Goal: Task Accomplishment & Management: Manage account settings

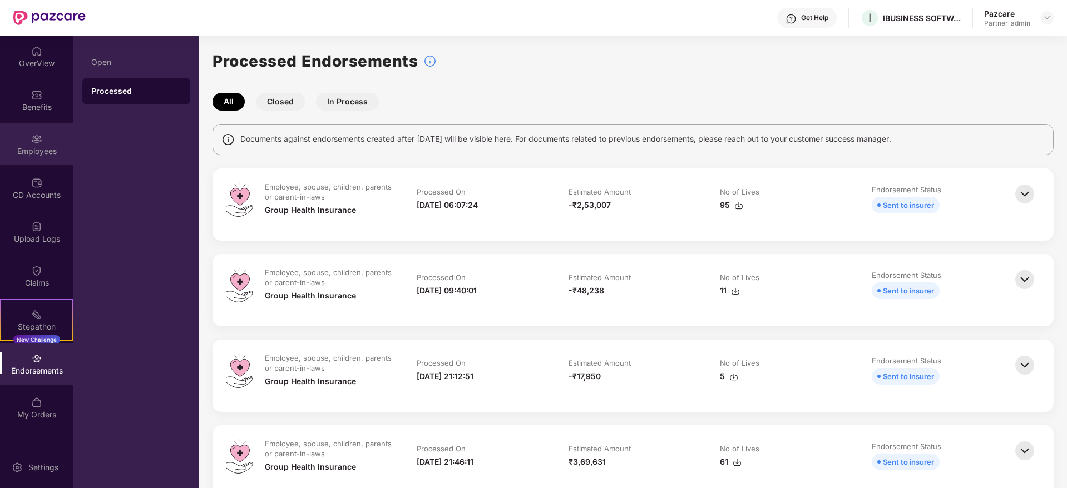
click at [41, 149] on div "Employees" at bounding box center [36, 151] width 73 height 11
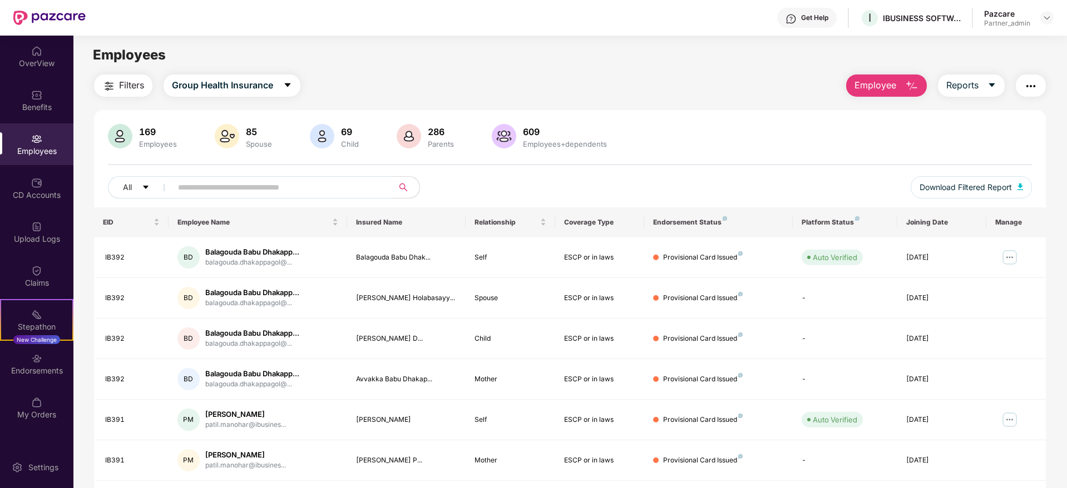
click at [202, 190] on input "text" at bounding box center [278, 187] width 200 height 17
paste input "*****"
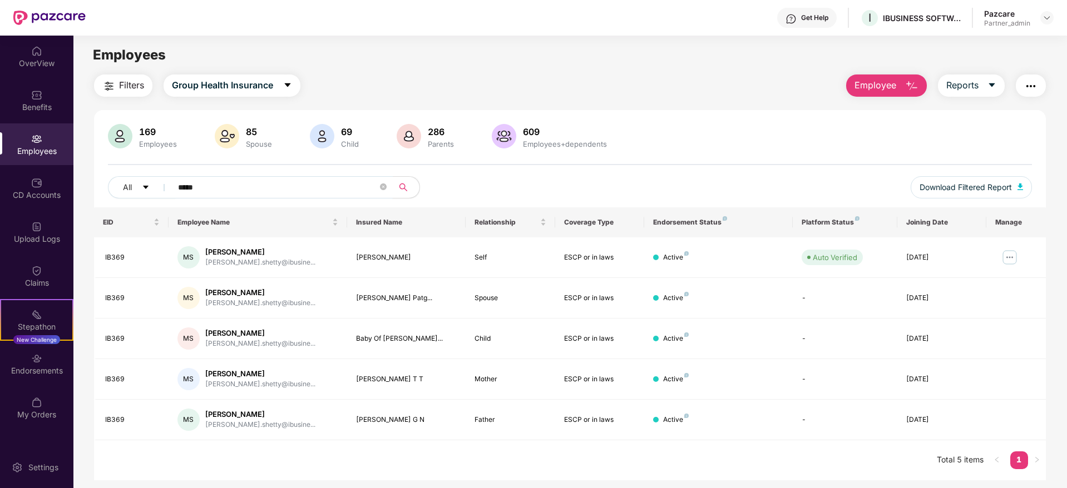
type input "*****"
click at [899, 17] on div "IBUSINESS SOFTWARE PRIVATE LIMITED" at bounding box center [922, 18] width 78 height 11
copy div "IBUSINESS"
click at [1053, 16] on div at bounding box center [1046, 17] width 13 height 13
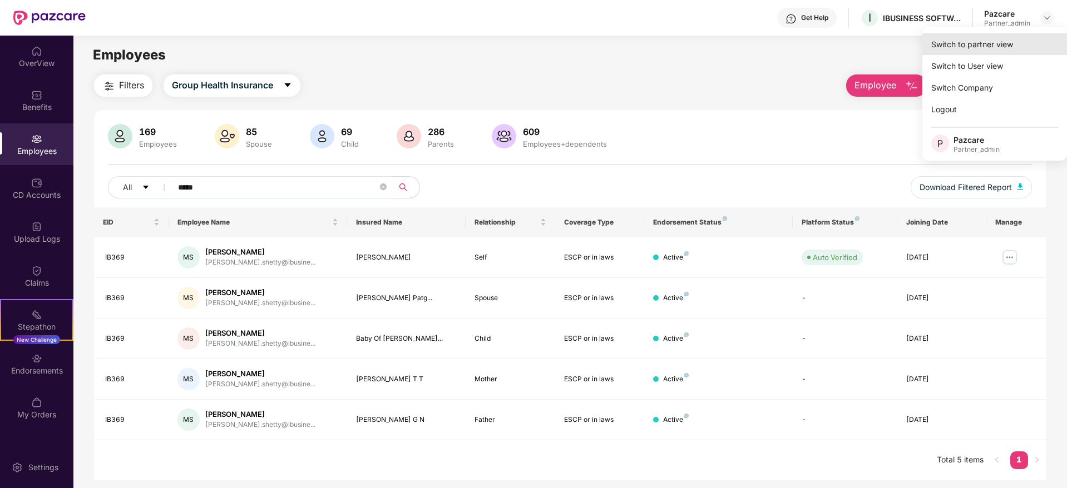
click at [999, 42] on div "Switch to partner view" at bounding box center [994, 44] width 145 height 22
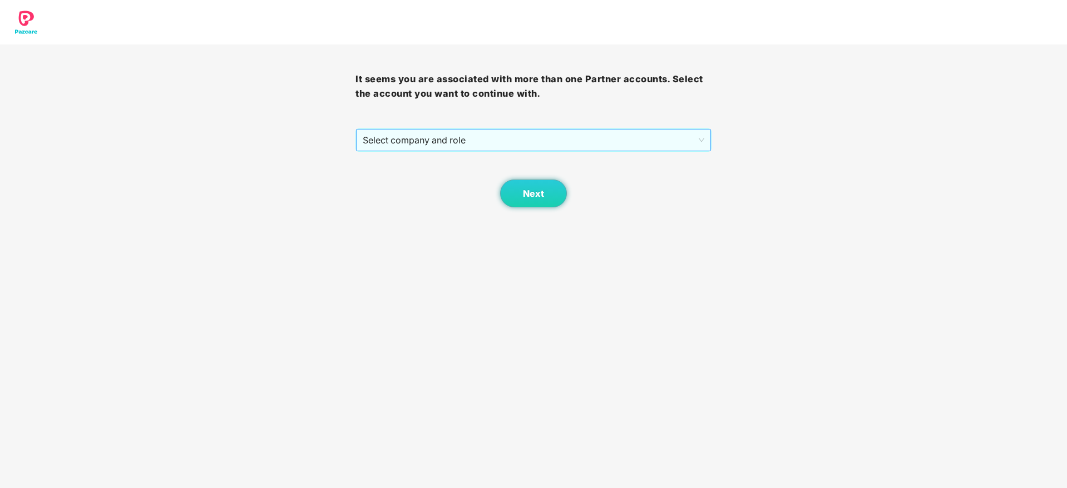
click at [409, 136] on span "Select company and role" at bounding box center [533, 140] width 341 height 21
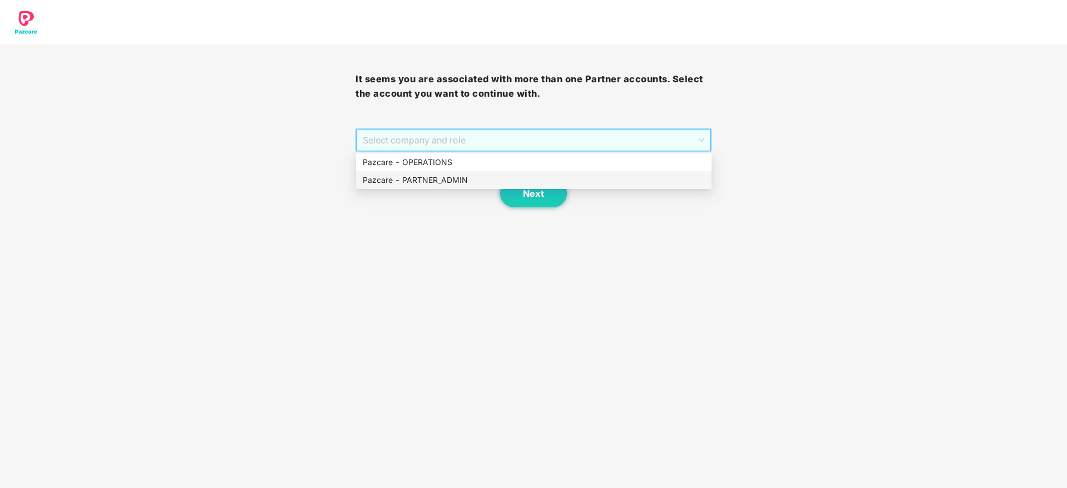
drag, startPoint x: 438, startPoint y: 187, endPoint x: 475, endPoint y: 189, distance: 37.3
click at [453, 187] on div "Pazcare - PARTNER_ADMIN" at bounding box center [534, 180] width 356 height 18
click at [554, 191] on button "Next" at bounding box center [533, 194] width 67 height 28
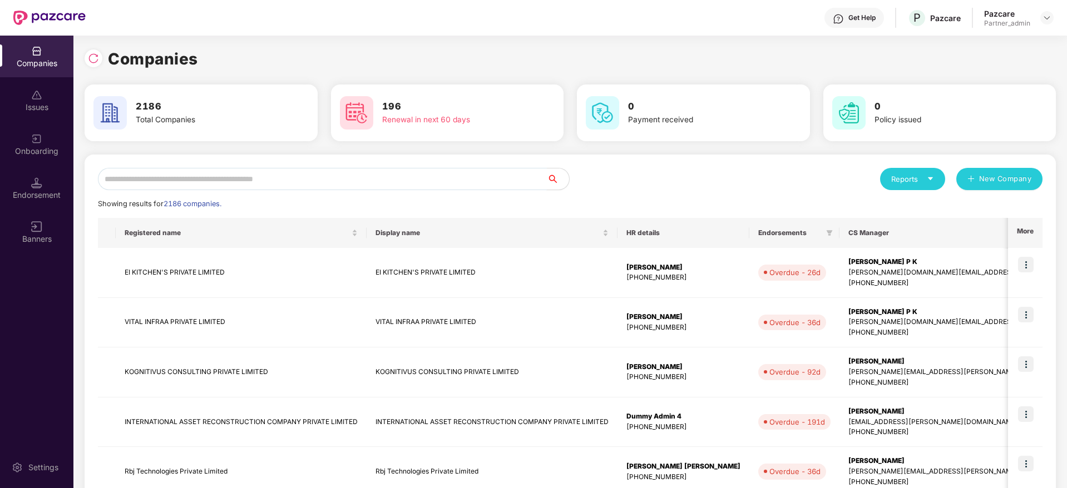
click at [329, 179] on input "text" at bounding box center [322, 179] width 449 height 22
paste input "*********"
type input "*********"
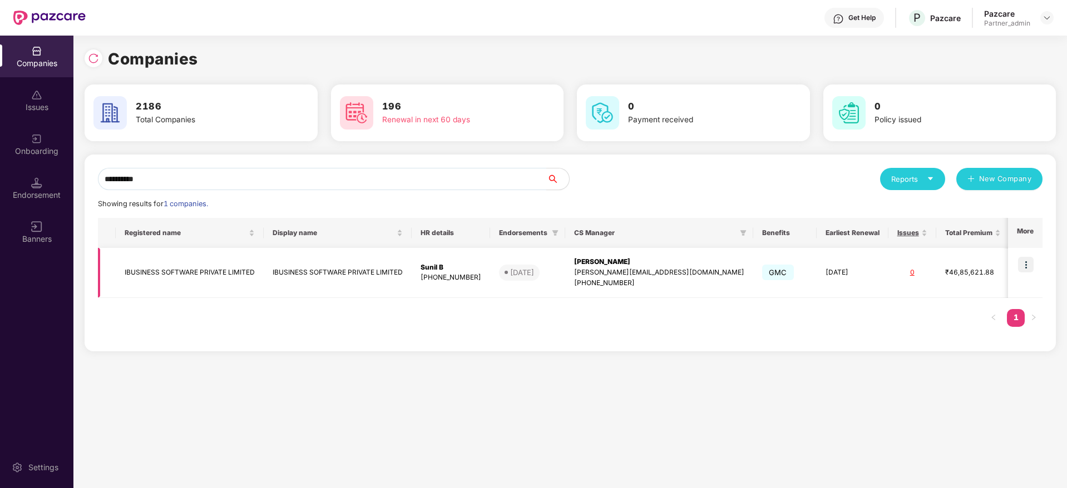
click at [647, 265] on div "[PERSON_NAME]" at bounding box center [659, 262] width 170 height 11
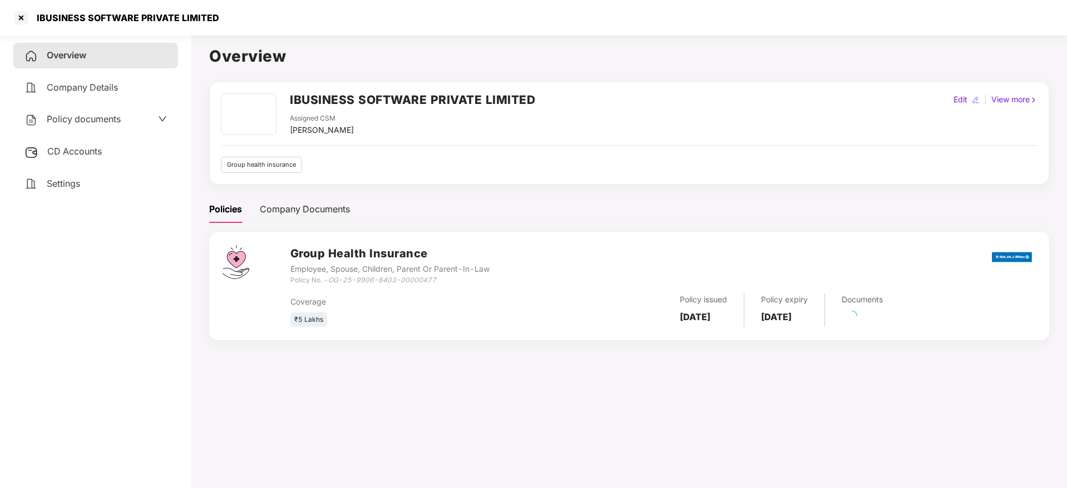
click at [73, 183] on span "Settings" at bounding box center [63, 183] width 33 height 11
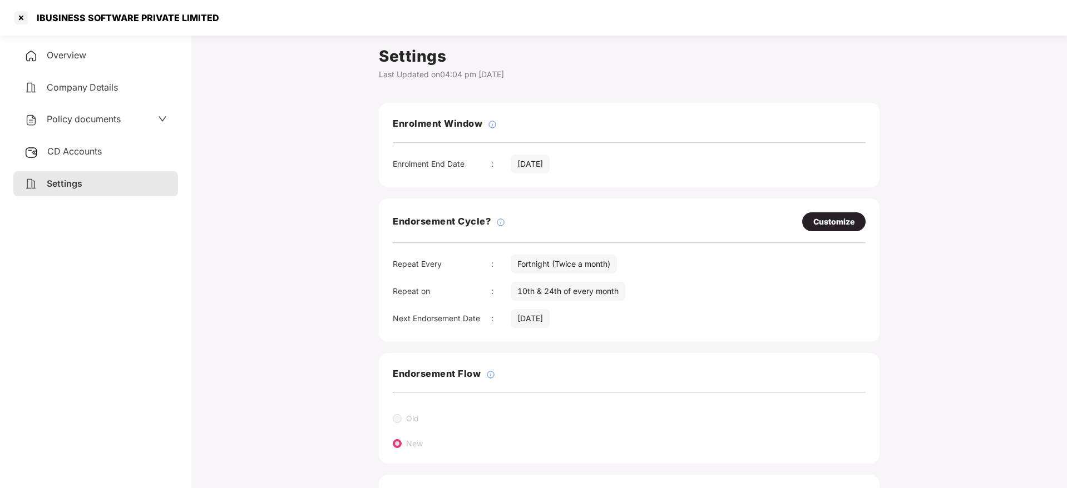
click at [139, 152] on div "CD Accounts" at bounding box center [95, 152] width 165 height 26
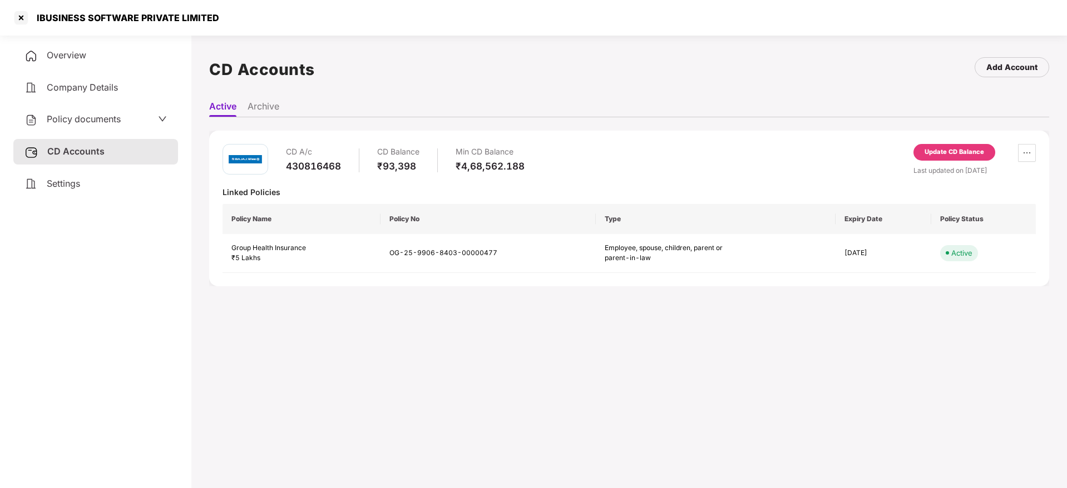
click at [978, 149] on div "Update CD Balance" at bounding box center [955, 152] width 60 height 10
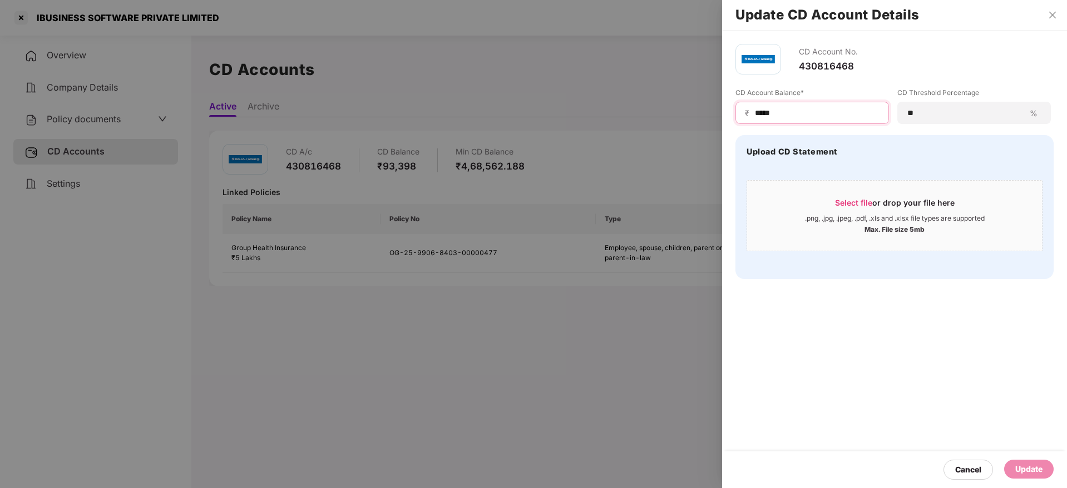
drag, startPoint x: 820, startPoint y: 114, endPoint x: 595, endPoint y: 105, distance: 225.0
click at [595, 105] on div "Update CD Account Details CD Account No. 430816468 CD Account Balance* ₹ ***** …" at bounding box center [533, 244] width 1067 height 488
paste input "*"
type input "******"
click at [866, 200] on span "Select file" at bounding box center [853, 202] width 37 height 9
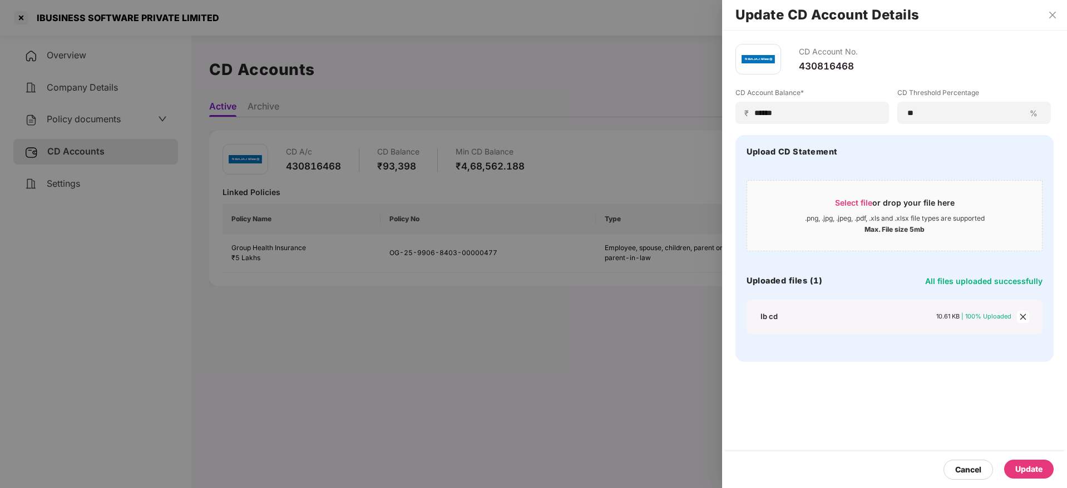
click at [1040, 477] on div "Update" at bounding box center [1029, 469] width 50 height 19
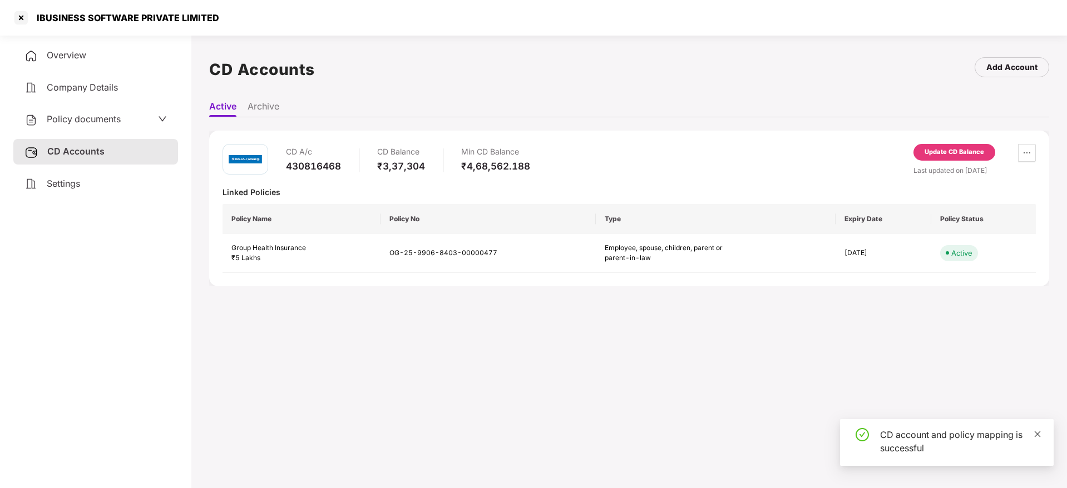
click at [1038, 434] on icon "close" at bounding box center [1038, 434] width 6 height 6
click at [70, 56] on span "Overview" at bounding box center [67, 55] width 40 height 11
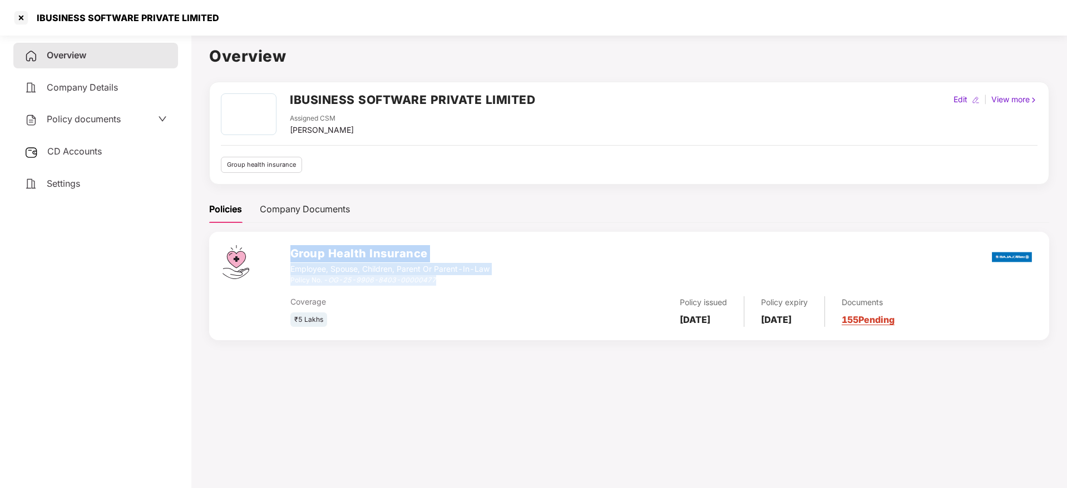
drag, startPoint x: 292, startPoint y: 249, endPoint x: 518, endPoint y: 285, distance: 228.7
click at [518, 285] on div "Group Health Insurance Employee, Spouse, Children, Parent Or Parent-In-Law Poli…" at bounding box center [663, 265] width 746 height 40
click at [69, 151] on span "CD Accounts" at bounding box center [74, 151] width 55 height 11
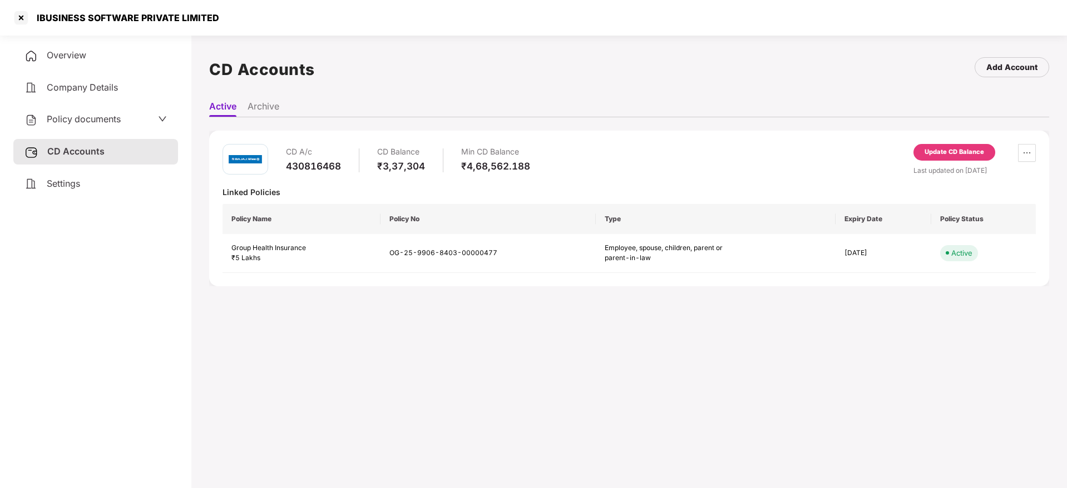
click at [70, 58] on span "Overview" at bounding box center [67, 55] width 40 height 11
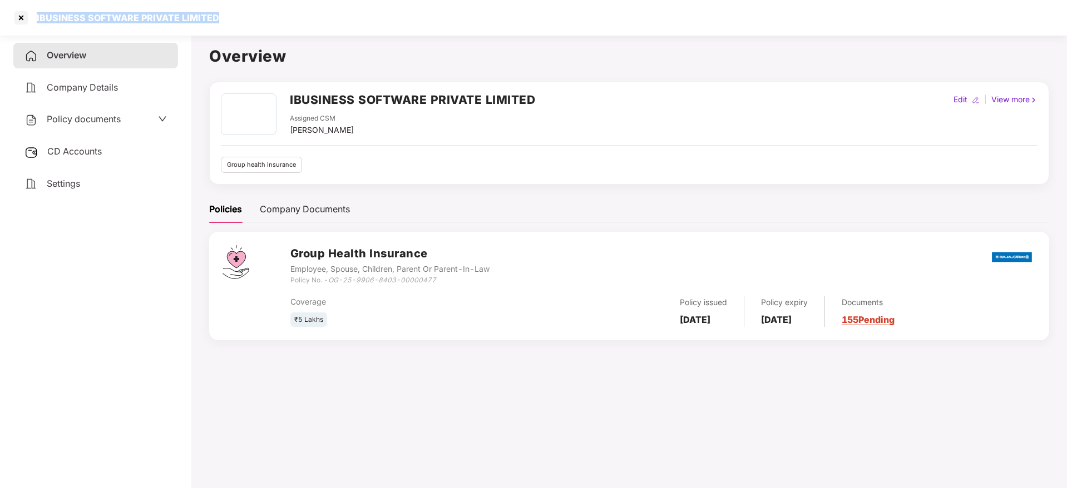
drag, startPoint x: 34, startPoint y: 11, endPoint x: 257, endPoint y: 21, distance: 223.3
click at [257, 21] on div "IBUSINESS SOFTWARE PRIVATE LIMITED" at bounding box center [533, 18] width 1067 height 36
copy div "IBUSINESS SOFTWARE PRIVATE LIMITED"
click at [23, 19] on div at bounding box center [21, 18] width 18 height 18
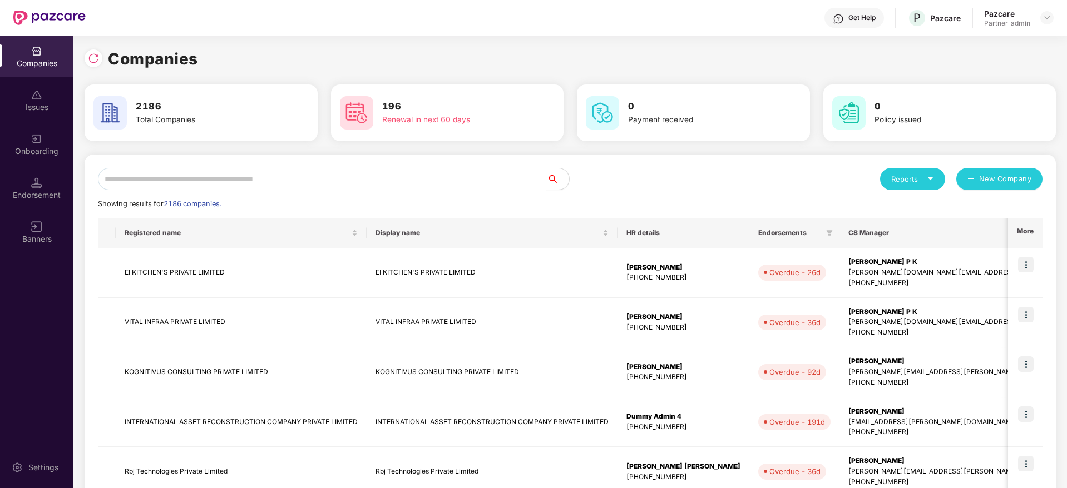
click at [247, 182] on input "text" at bounding box center [322, 179] width 449 height 22
paste input "**********"
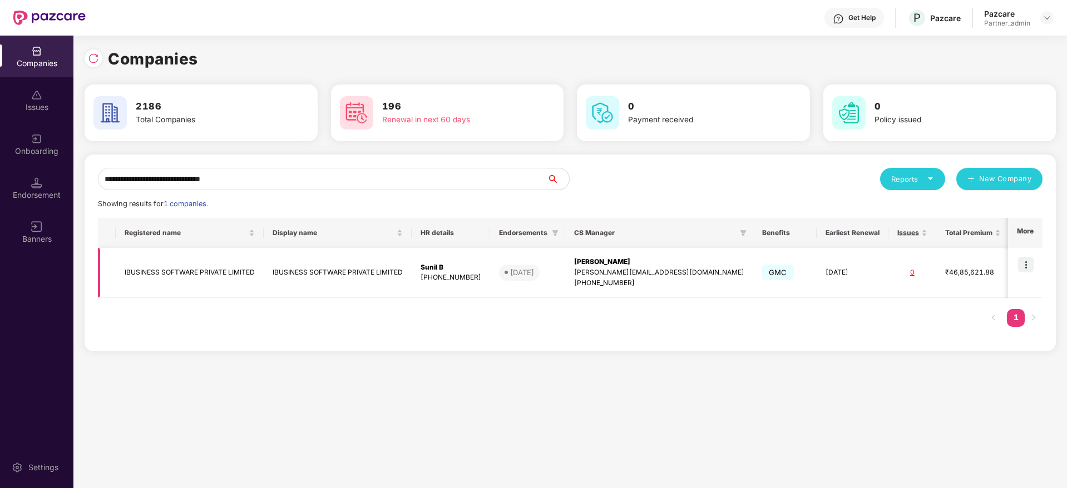
type input "**********"
click at [1030, 264] on img at bounding box center [1026, 265] width 16 height 16
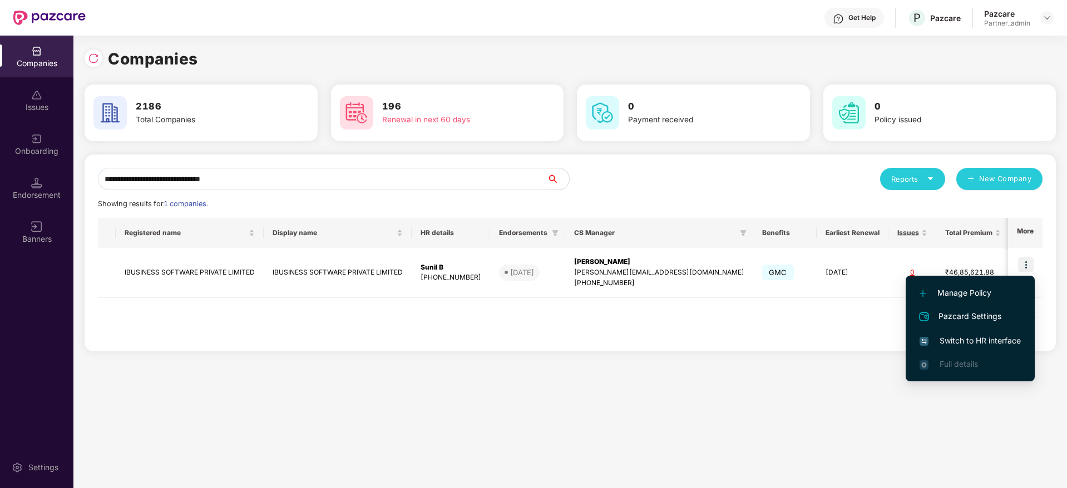
click at [975, 337] on span "Switch to HR interface" at bounding box center [970, 341] width 101 height 12
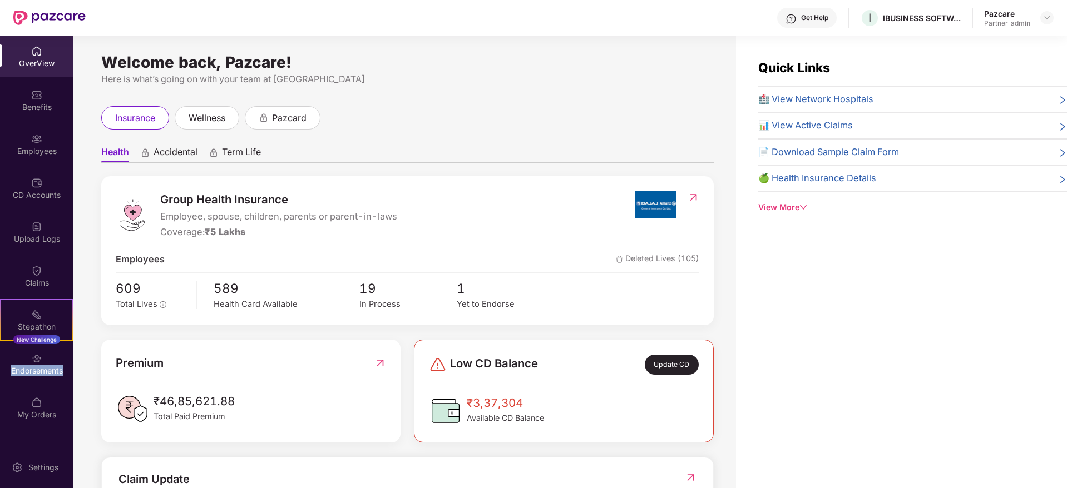
click at [25, 369] on div "Endorsements" at bounding box center [36, 371] width 73 height 11
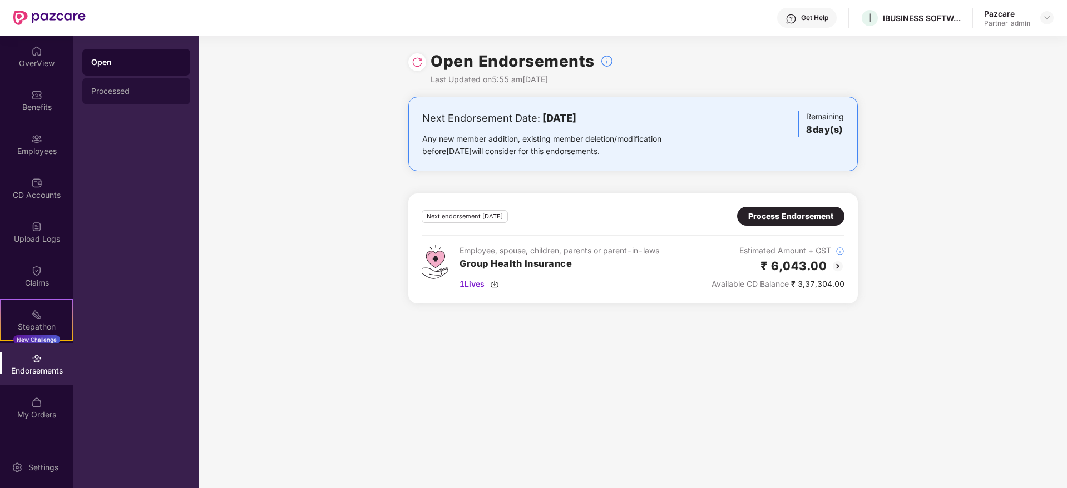
click at [130, 88] on div "Processed" at bounding box center [136, 91] width 90 height 9
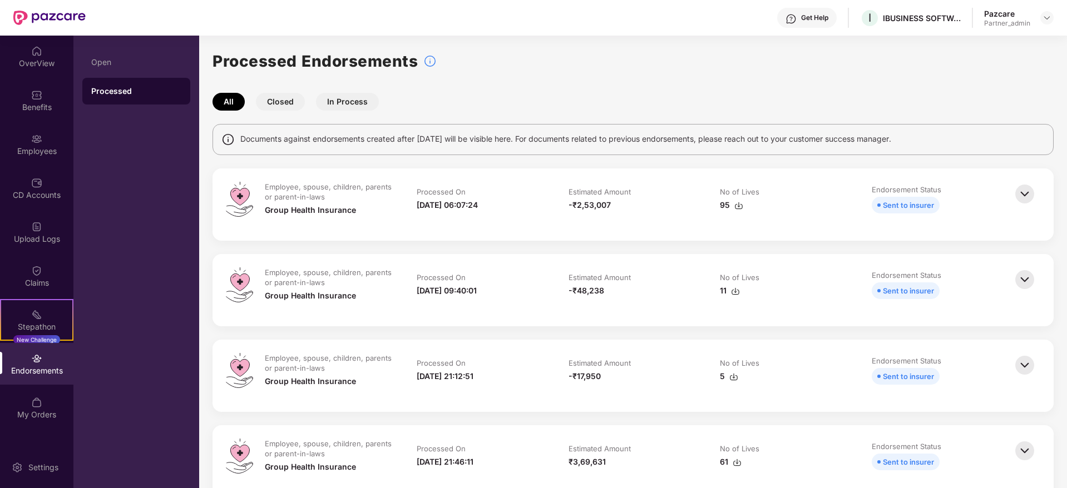
drag, startPoint x: 413, startPoint y: 201, endPoint x: 516, endPoint y: 221, distance: 104.2
click at [516, 221] on td "Processed On [DATE] 06:07:24" at bounding box center [482, 205] width 152 height 46
